Goal: Information Seeking & Learning: Learn about a topic

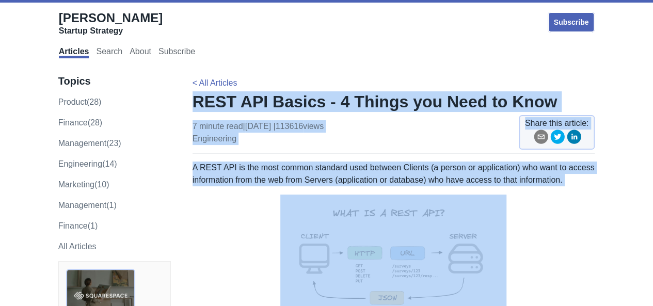
scroll to position [1, 0]
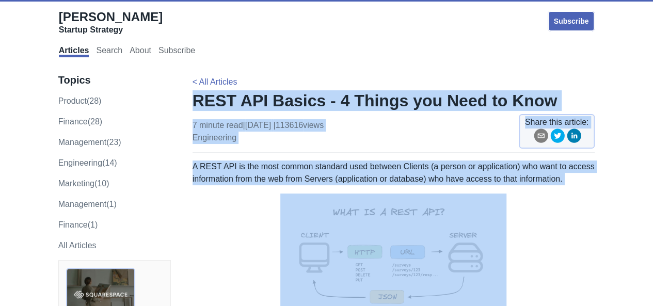
drag, startPoint x: 193, startPoint y: 94, endPoint x: 235, endPoint y: 204, distance: 117.3
click at [235, 204] on p at bounding box center [394, 274] width 403 height 160
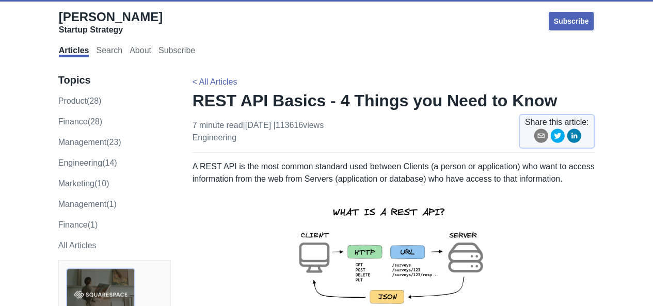
click at [359, 267] on img at bounding box center [393, 274] width 226 height 160
click at [368, 219] on img at bounding box center [393, 274] width 226 height 160
drag, startPoint x: 368, startPoint y: 219, endPoint x: 439, endPoint y: -31, distance: 260.3
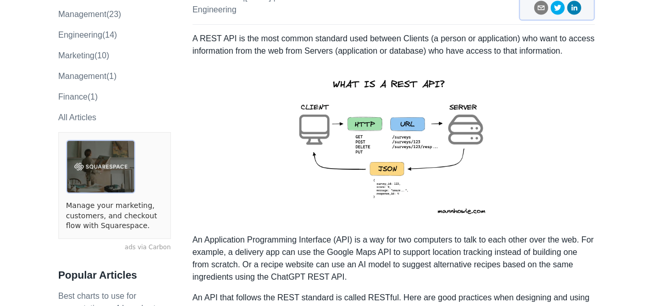
scroll to position [130, 0]
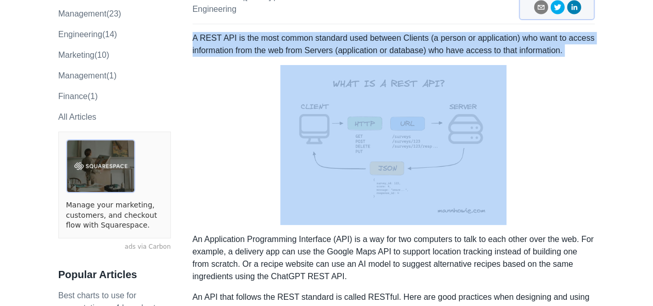
drag, startPoint x: 194, startPoint y: 36, endPoint x: 244, endPoint y: 63, distance: 56.9
copy div "A REST API is the most common standard used between Clients (a person or applic…"
click at [403, 44] on p "A REST API is the most common standard used between Clients (a person or applic…" at bounding box center [394, 44] width 403 height 25
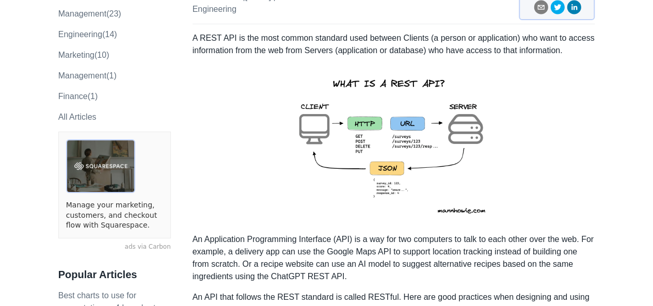
click at [312, 40] on p "A REST API is the most common standard used between Clients (a person or applic…" at bounding box center [394, 44] width 403 height 25
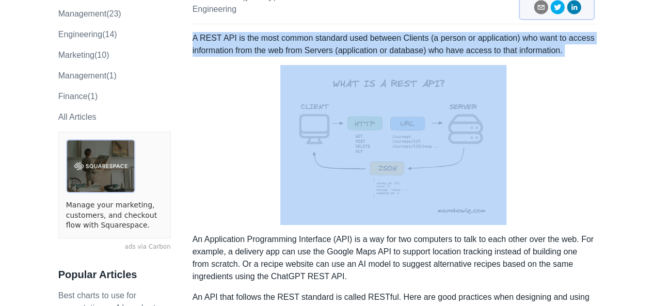
drag, startPoint x: 193, startPoint y: 36, endPoint x: 242, endPoint y: 66, distance: 56.7
copy div "A REST API is the most common standard used between Clients (a person or applic…"
